Goal: Navigation & Orientation: Find specific page/section

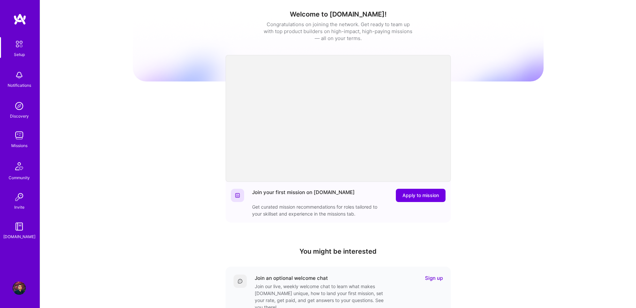
click at [21, 138] on img at bounding box center [19, 135] width 13 height 13
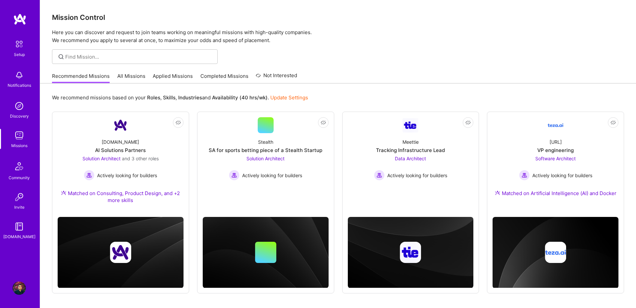
click at [140, 76] on link "All Missions" at bounding box center [131, 78] width 28 height 11
